Goal: Task Accomplishment & Management: Complete application form

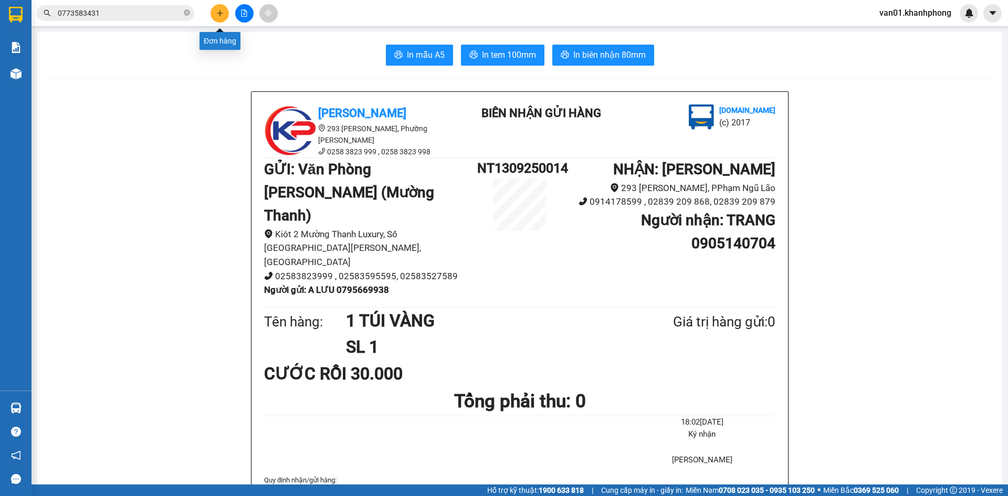
click at [218, 13] on icon "plus" at bounding box center [219, 12] width 7 height 7
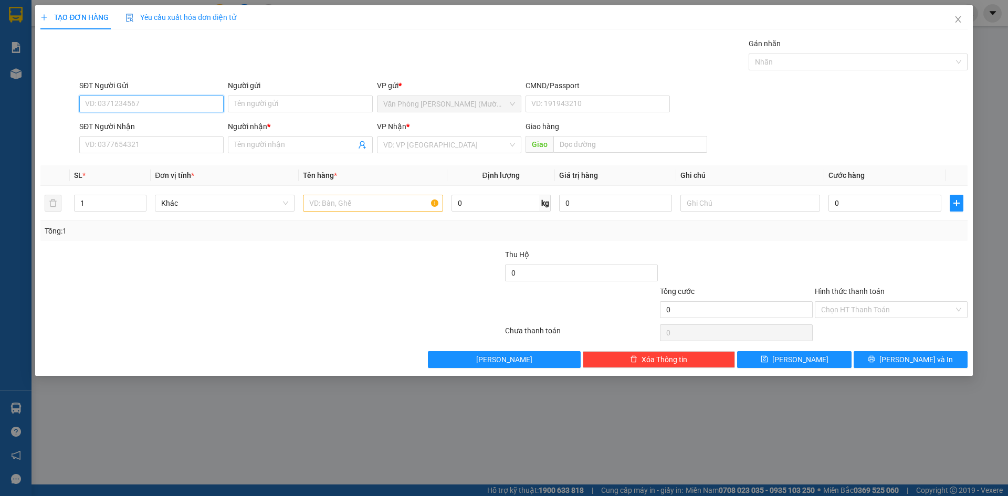
paste input "0334510"
click at [110, 105] on input "0334510916" at bounding box center [151, 104] width 144 height 17
type input "0334510916"
click at [282, 107] on input "Người gửi" at bounding box center [300, 104] width 144 height 17
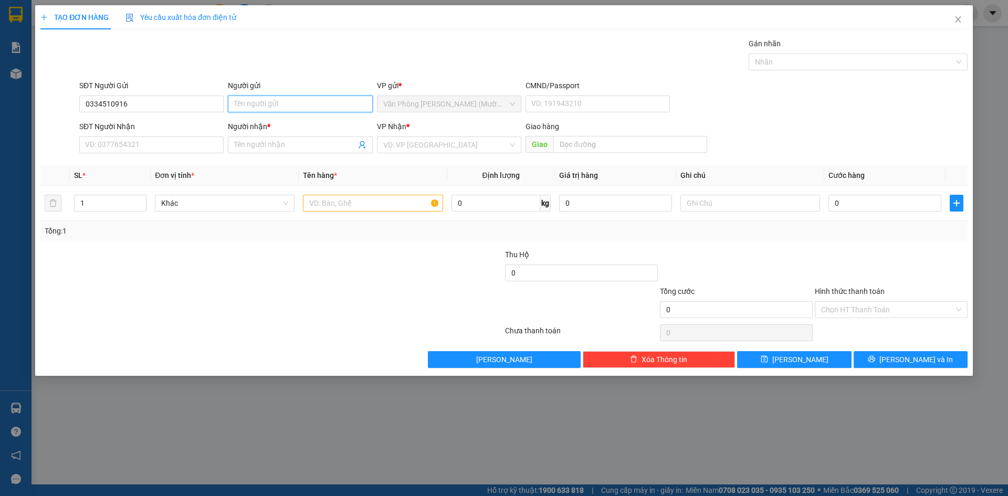
paste input "[PERSON_NAME]"
type input "[PERSON_NAME]"
click at [166, 144] on input "SĐT Người Nhận" at bounding box center [151, 145] width 144 height 17
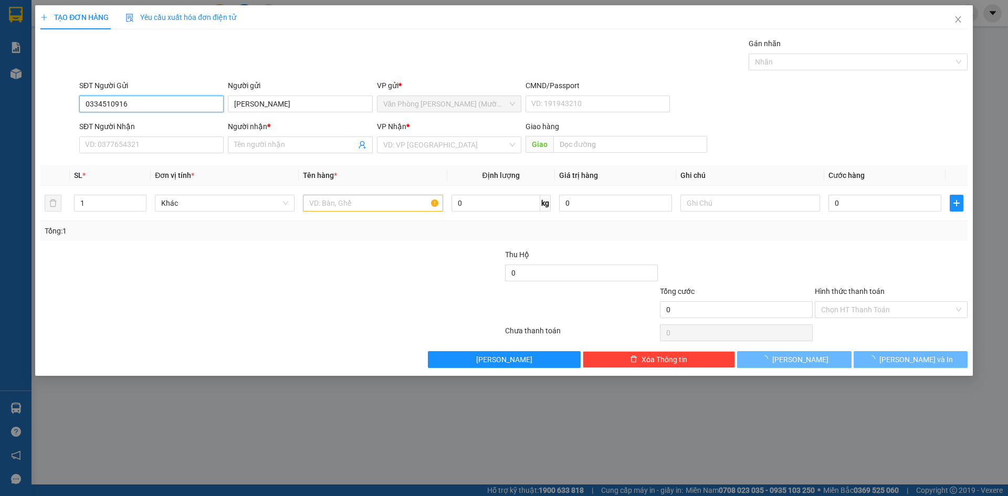
click at [106, 105] on input "0334510916" at bounding box center [151, 104] width 144 height 17
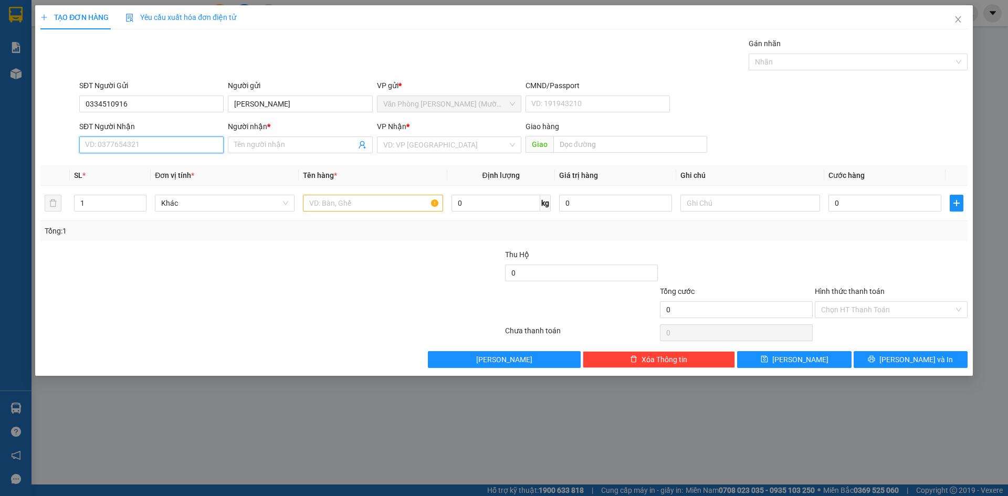
click at [120, 144] on input "SĐT Người Nhận" at bounding box center [151, 145] width 144 height 17
paste input "0334510916"
type input "0334510916"
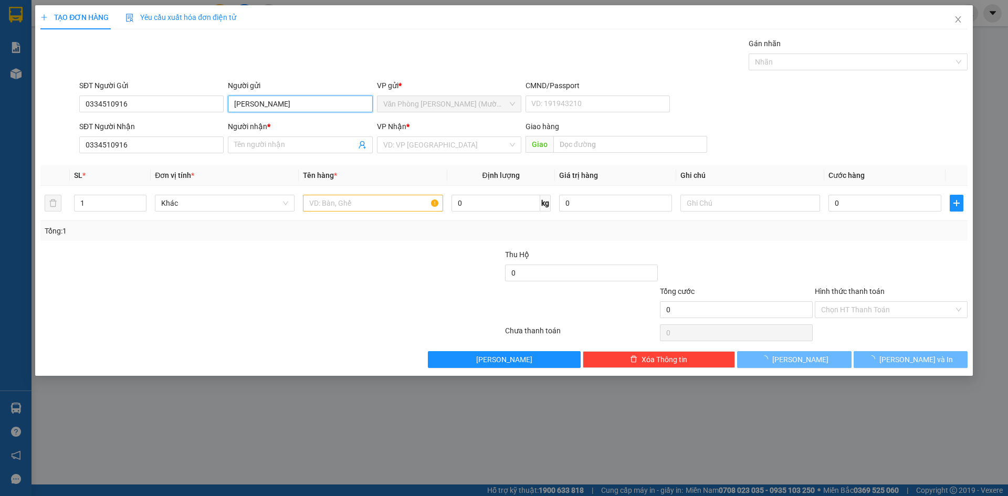
click at [275, 105] on input "[PERSON_NAME]" at bounding box center [300, 104] width 144 height 17
click at [271, 104] on input "[PERSON_NAME]" at bounding box center [300, 104] width 144 height 17
click at [268, 105] on input "[PERSON_NAME]" at bounding box center [300, 104] width 144 height 17
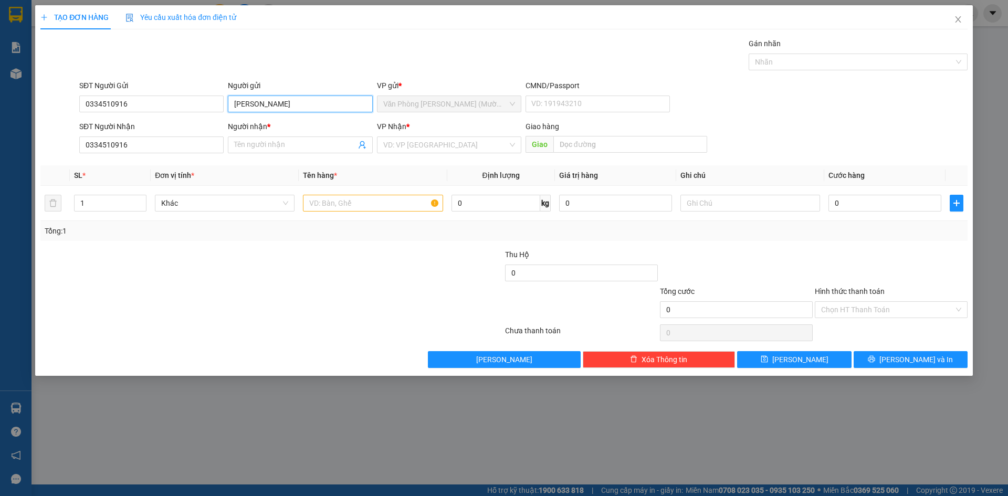
click at [268, 105] on input "[PERSON_NAME]" at bounding box center [300, 104] width 144 height 17
click at [279, 140] on input "Người nhận *" at bounding box center [294, 145] width 121 height 12
paste input "[PERSON_NAME]"
type input "[PERSON_NAME]"
click at [444, 146] on input "search" at bounding box center [445, 145] width 124 height 16
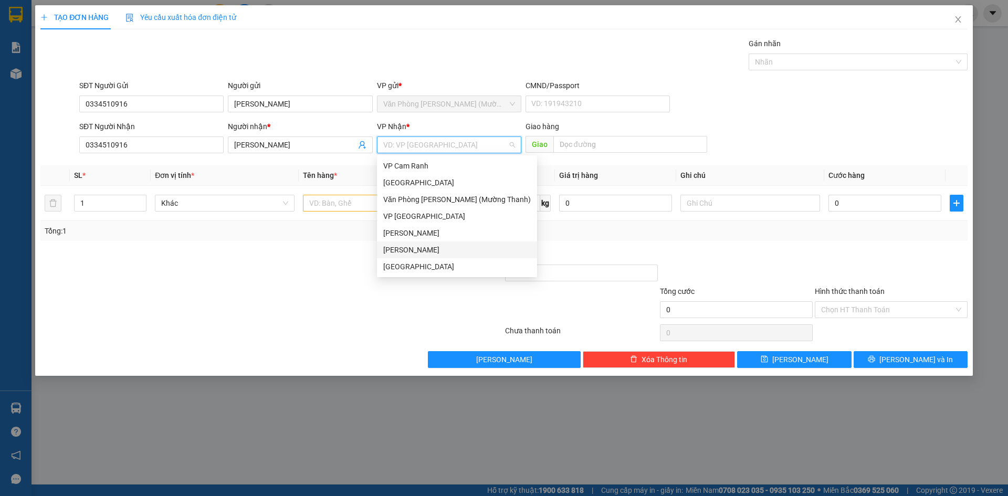
click at [421, 250] on div "[PERSON_NAME]" at bounding box center [457, 250] width 148 height 12
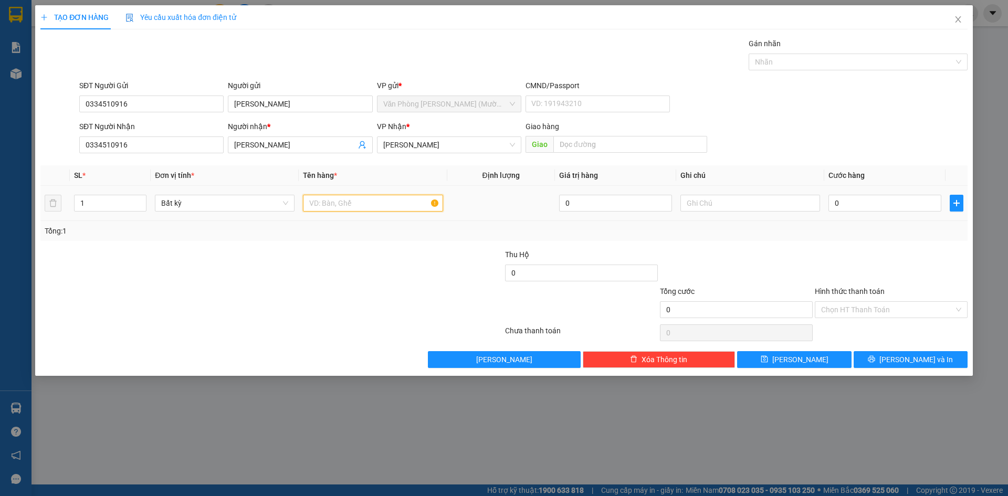
click at [370, 206] on input "text" at bounding box center [373, 203] width 140 height 17
type input "1 XE SỐ"
click at [690, 202] on input "text" at bounding box center [751, 203] width 140 height 17
click at [846, 202] on input "0" at bounding box center [885, 203] width 113 height 17
type input "3"
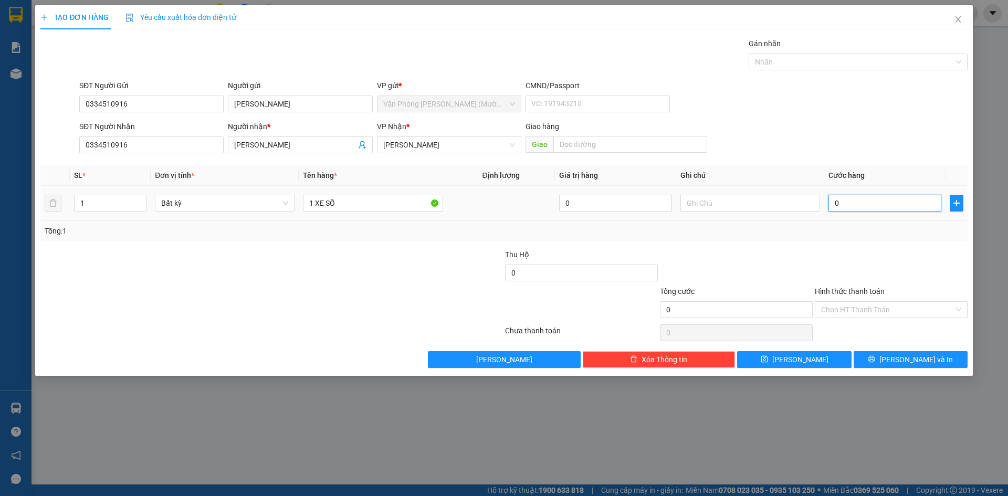
type input "3"
type input "35"
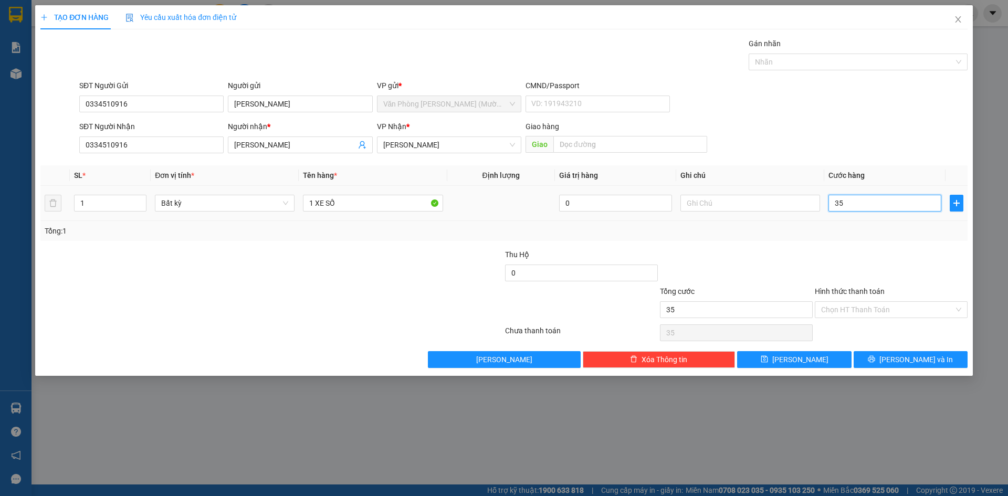
type input "350"
type input "350.000"
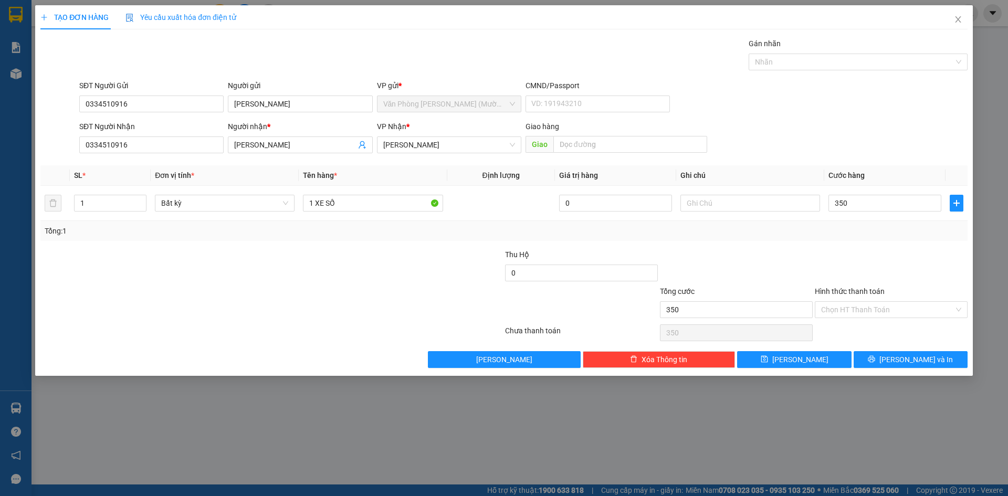
type input "350.000"
click at [851, 252] on div at bounding box center [891, 267] width 155 height 37
click at [723, 202] on input "text" at bounding box center [751, 203] width 140 height 17
type input "79 F8-0169"
click at [876, 199] on input "350.000" at bounding box center [885, 203] width 113 height 17
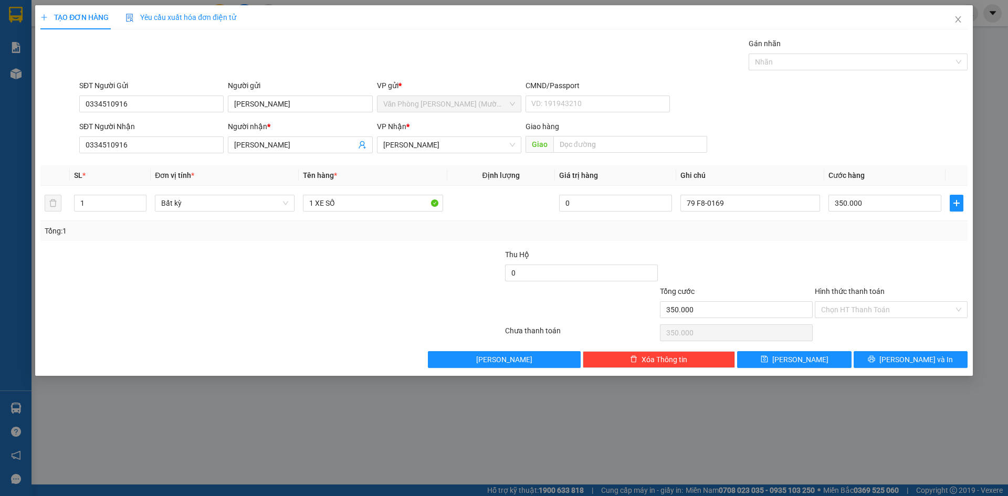
click at [845, 255] on div at bounding box center [891, 267] width 155 height 37
click at [852, 310] on input "Hình thức thanh toán" at bounding box center [887, 310] width 133 height 16
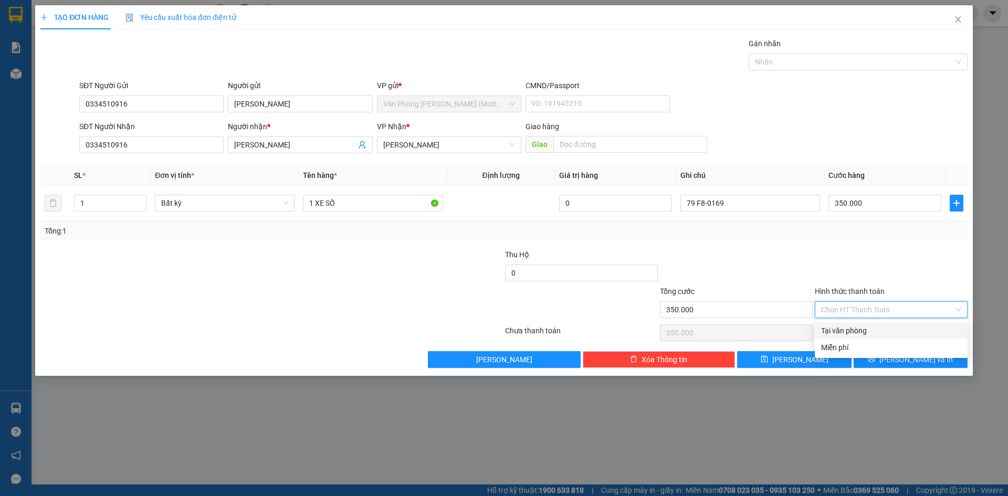
click at [837, 329] on div "Tại văn phòng" at bounding box center [891, 331] width 140 height 12
type input "0"
click at [772, 262] on div at bounding box center [736, 267] width 155 height 37
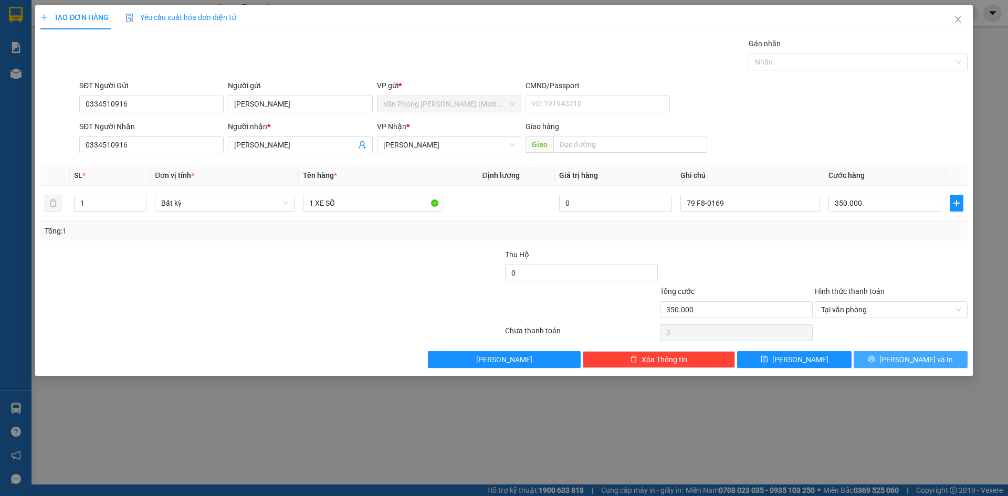
click at [876, 357] on icon "printer" at bounding box center [871, 359] width 7 height 7
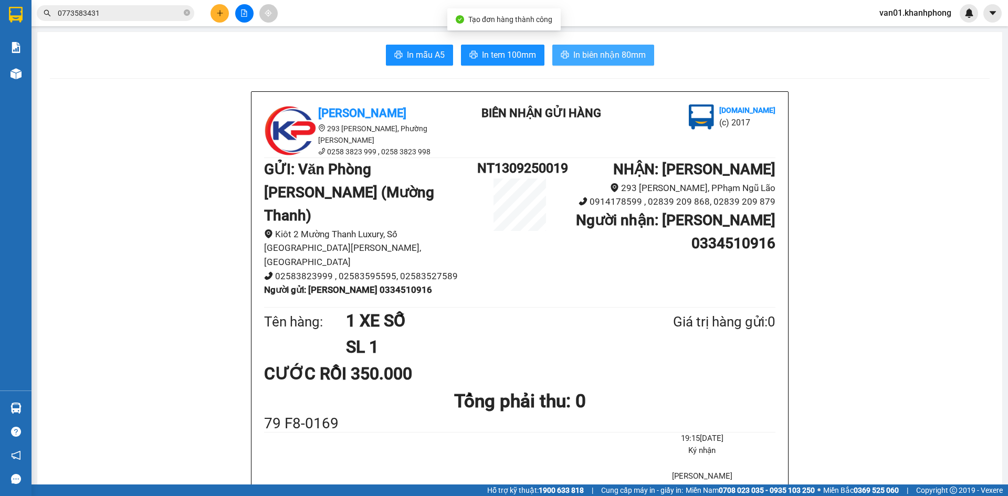
click at [588, 47] on button "In biên nhận 80mm" at bounding box center [604, 55] width 102 height 21
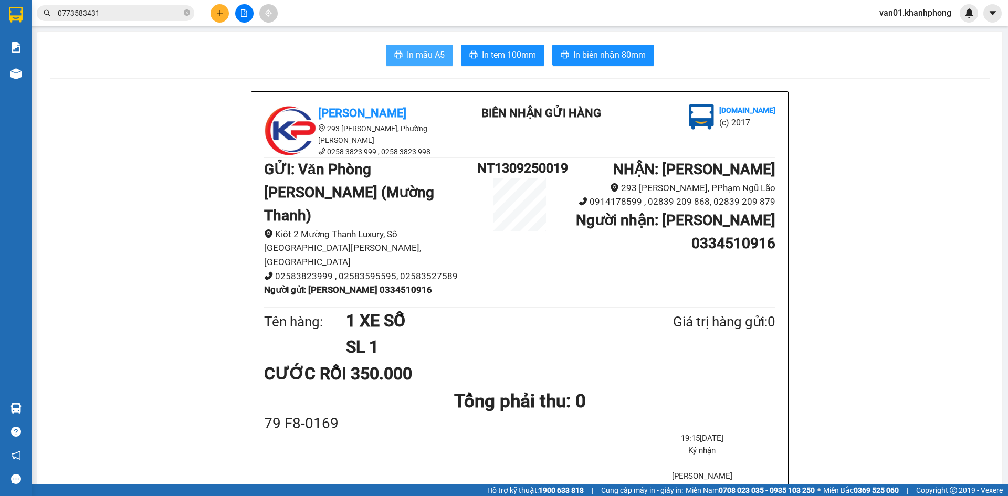
click at [413, 60] on span "In mẫu A5" at bounding box center [426, 54] width 38 height 13
click at [756, 252] on b "Người nhận : [PERSON_NAME] 0334510916" at bounding box center [676, 232] width 200 height 40
copy b "0334510916"
click at [224, 12] on button at bounding box center [220, 13] width 18 height 18
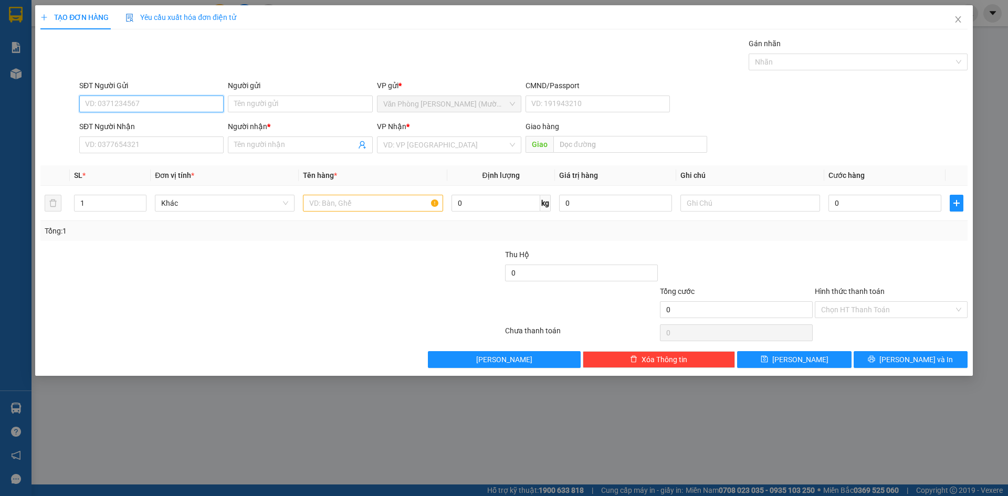
paste input "0334510916"
type input "0334510916"
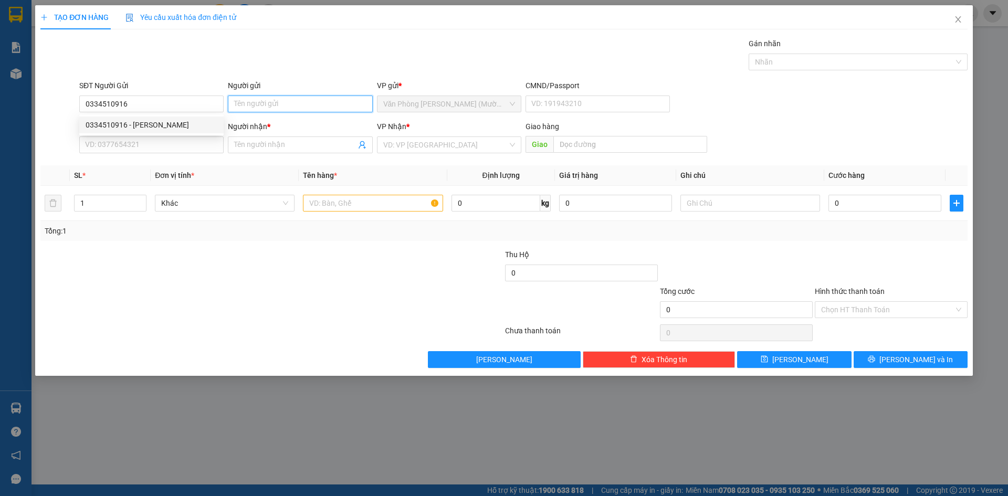
click at [256, 106] on input "Người gửi" at bounding box center [300, 104] width 144 height 17
click at [184, 109] on input "0334510916" at bounding box center [151, 104] width 144 height 17
click at [176, 130] on div "0334510916 - [PERSON_NAME]" at bounding box center [152, 125] width 132 height 12
type input "[PERSON_NAME]"
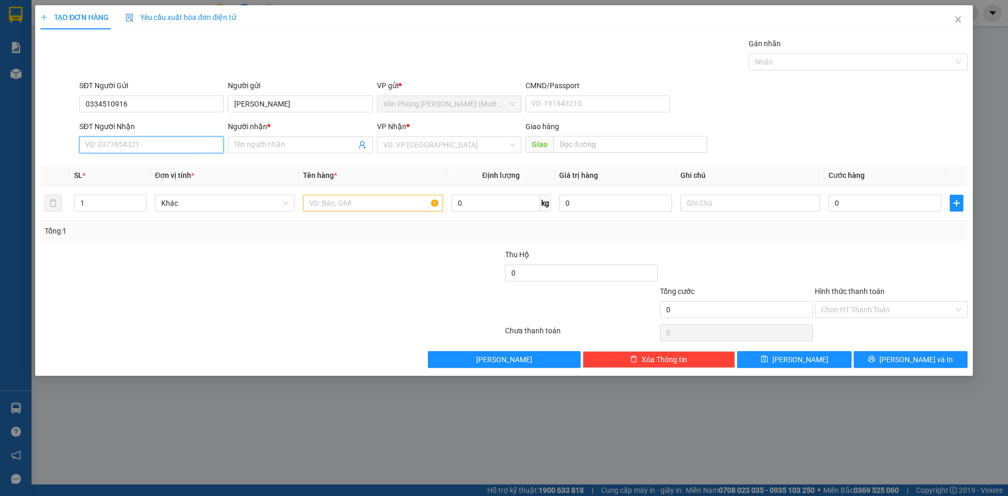
click at [176, 142] on input "SĐT Người Nhận" at bounding box center [151, 145] width 144 height 17
click at [184, 165] on div "0334510916 - [PERSON_NAME]" at bounding box center [152, 166] width 132 height 12
type input "0334510916"
type input "[PERSON_NAME]"
click at [445, 151] on span "Văn Phòng [PERSON_NAME] (Mường Thanh)" at bounding box center [449, 145] width 132 height 16
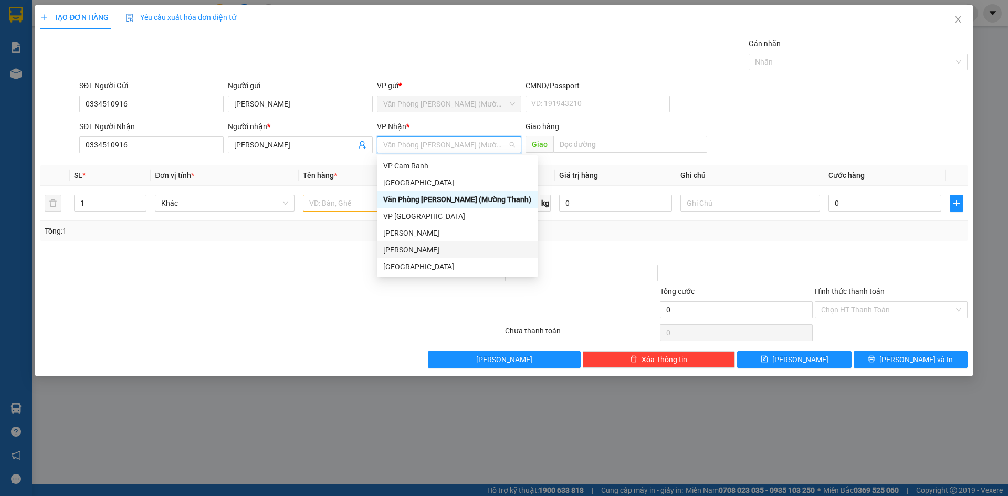
click at [431, 248] on div "[PERSON_NAME]" at bounding box center [457, 250] width 148 height 12
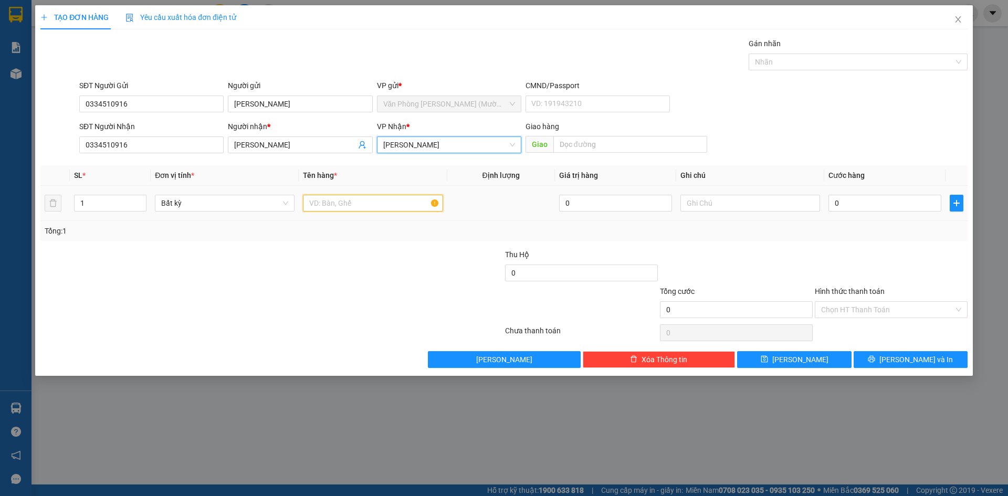
click at [385, 205] on input "text" at bounding box center [373, 203] width 140 height 17
type input "1 TÚI ĐỎ"
click at [847, 205] on input "0" at bounding box center [885, 203] width 113 height 17
type input "4"
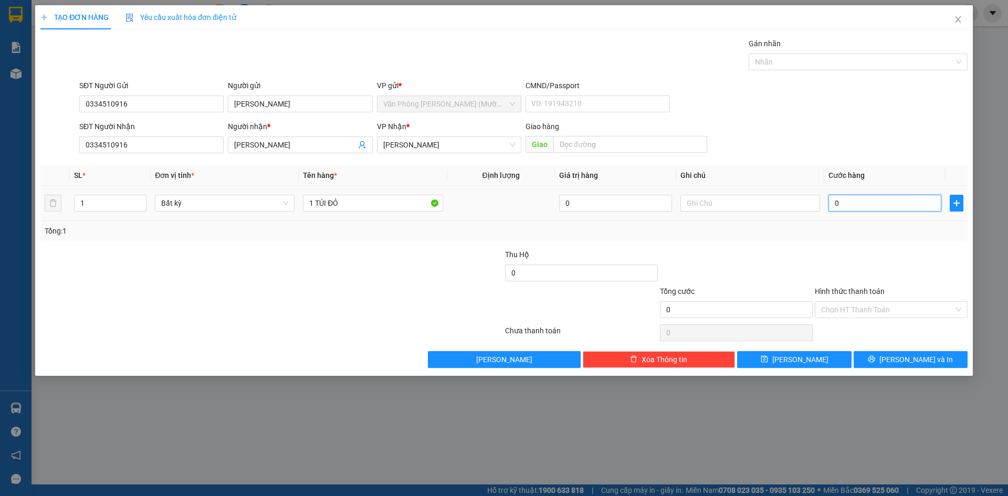
type input "4"
type input "40"
type input "40.000"
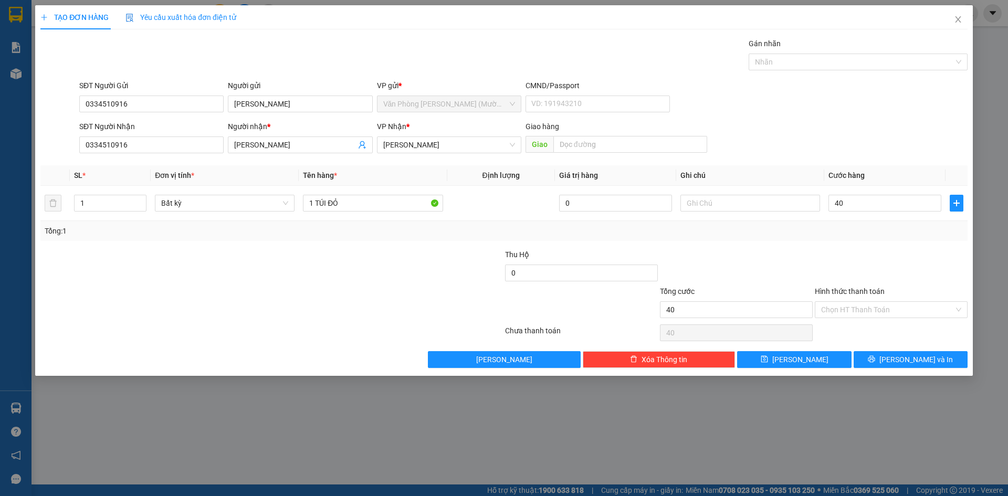
type input "40.000"
click at [842, 244] on div "Transit Pickup Surcharge Ids Transit Deliver Surcharge Ids Transit Deliver Surc…" at bounding box center [504, 203] width 928 height 330
click at [885, 312] on input "Hình thức thanh toán" at bounding box center [887, 310] width 133 height 16
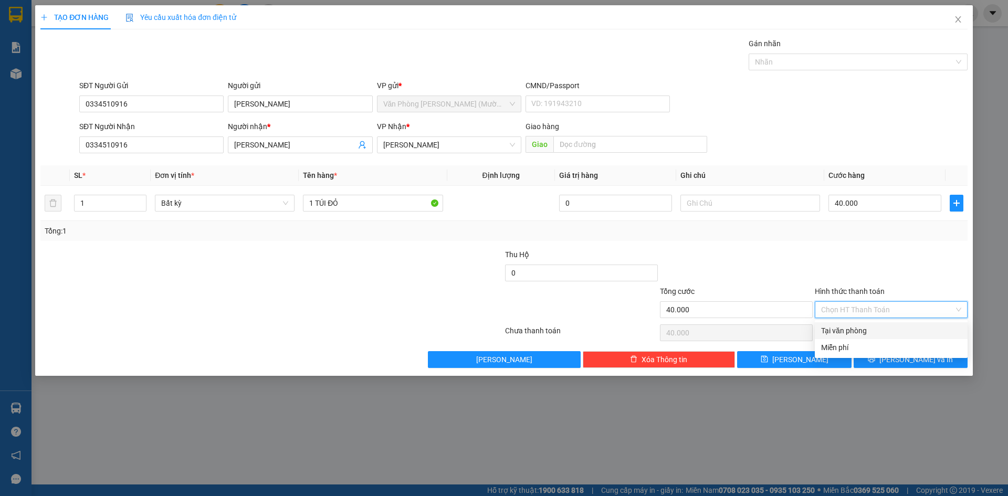
click at [871, 330] on div "Tại văn phòng" at bounding box center [891, 331] width 140 height 12
type input "0"
click at [888, 359] on button "[PERSON_NAME] và In" at bounding box center [911, 359] width 114 height 17
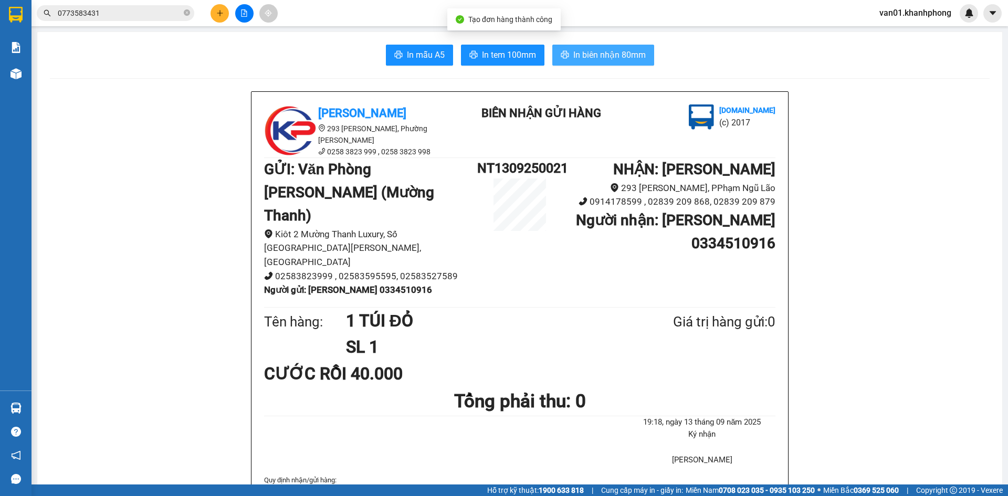
click at [588, 51] on span "In biên nhận 80mm" at bounding box center [610, 54] width 72 height 13
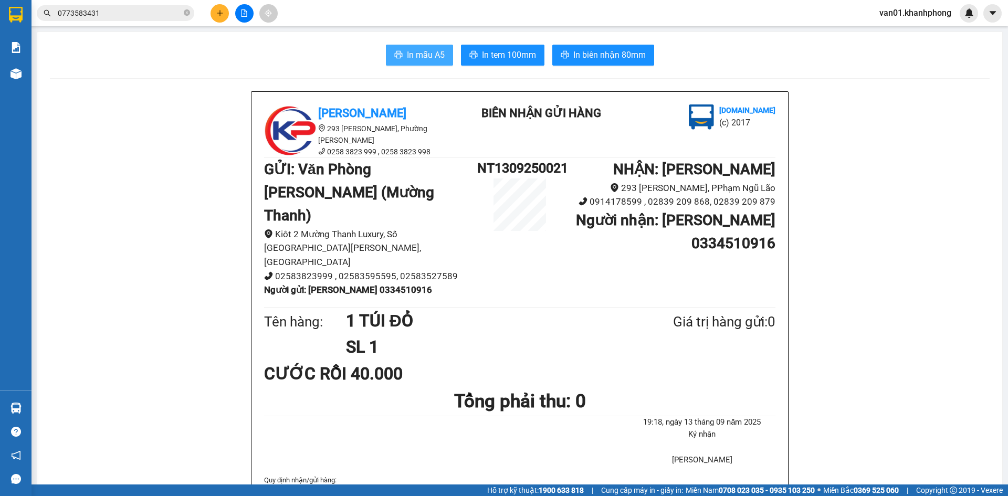
click at [421, 50] on span "In mẫu A5" at bounding box center [426, 54] width 38 height 13
